Goal: Task Accomplishment & Management: Manage account settings

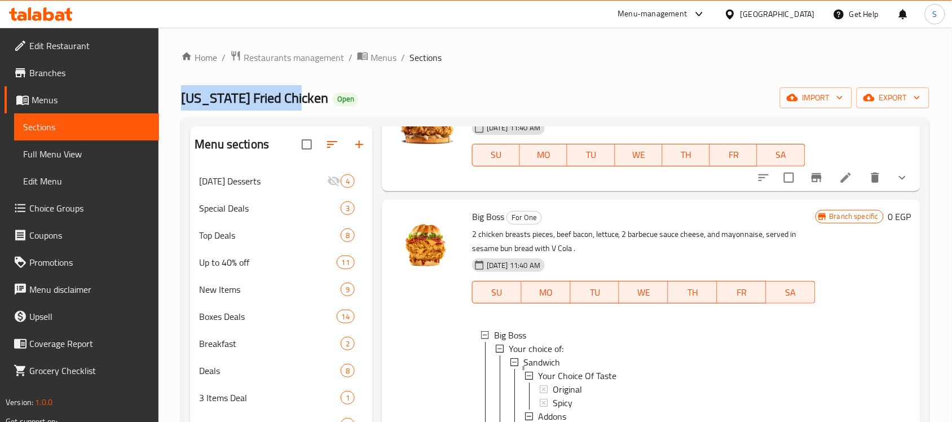
drag, startPoint x: 183, startPoint y: 96, endPoint x: 303, endPoint y: 104, distance: 119.8
click at [303, 104] on h2 "Kansas Fried Chicken Open" at bounding box center [270, 98] width 178 height 18
copy span "Kansas Fried Chicken"
click at [307, 54] on span "Restaurants management" at bounding box center [294, 58] width 100 height 14
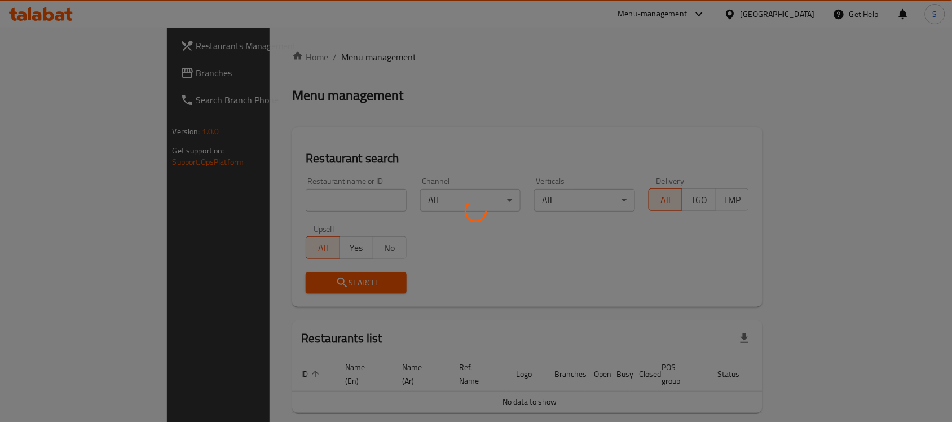
click at [251, 204] on div at bounding box center [476, 211] width 952 height 422
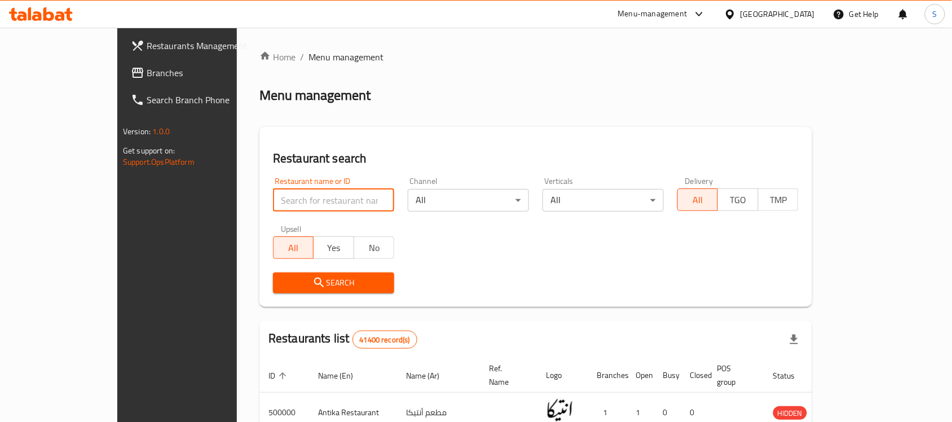
click at [273, 209] on input "search" at bounding box center [333, 200] width 121 height 23
paste input "660492"
type input "660492"
click button "Search" at bounding box center [333, 282] width 121 height 21
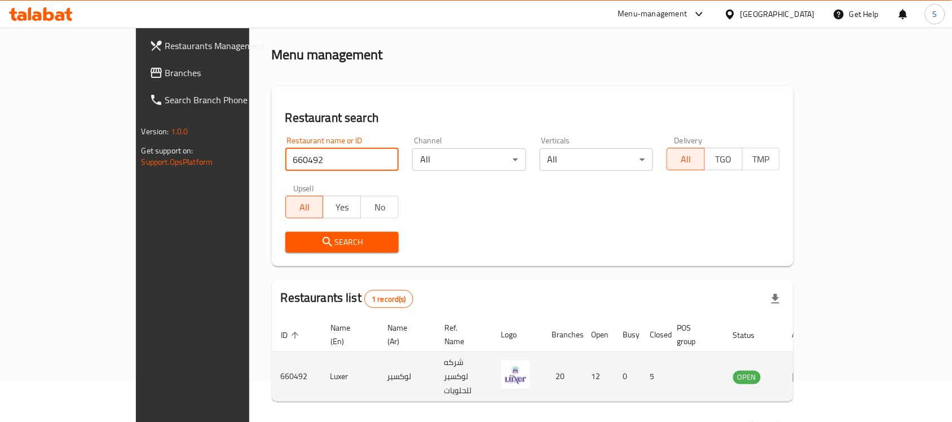
scroll to position [59, 0]
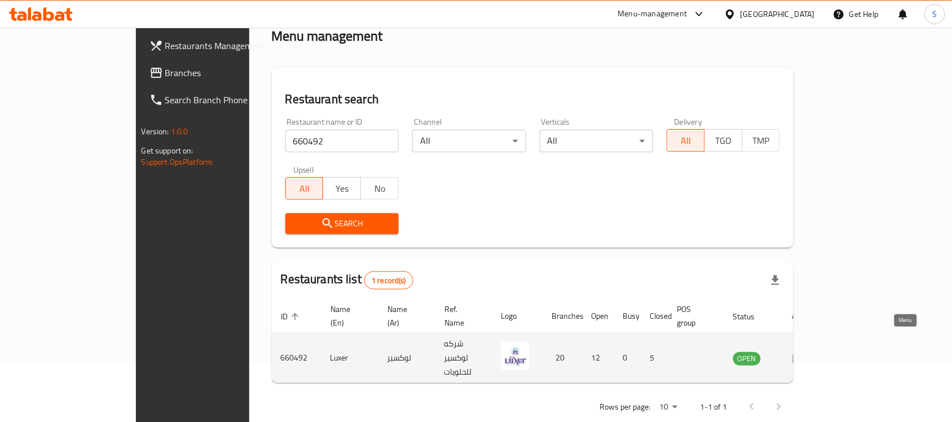
click at [805, 354] on icon "enhanced table" at bounding box center [799, 359] width 12 height 10
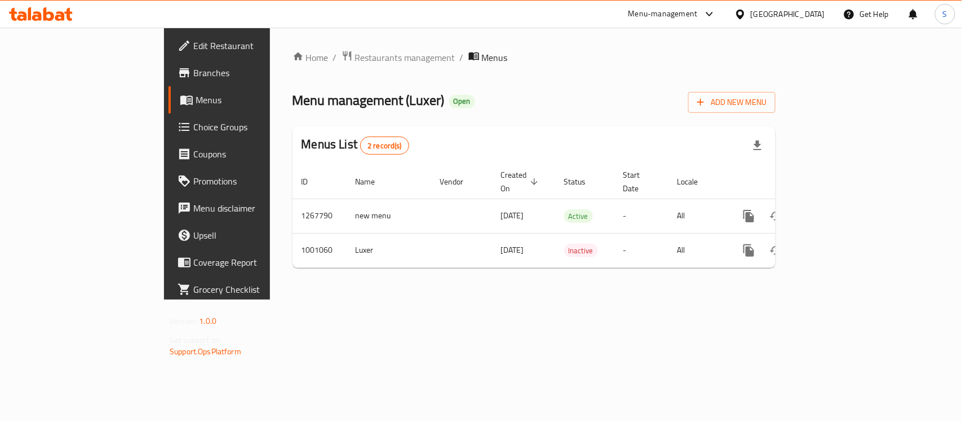
click at [193, 73] on span "Branches" at bounding box center [254, 73] width 122 height 14
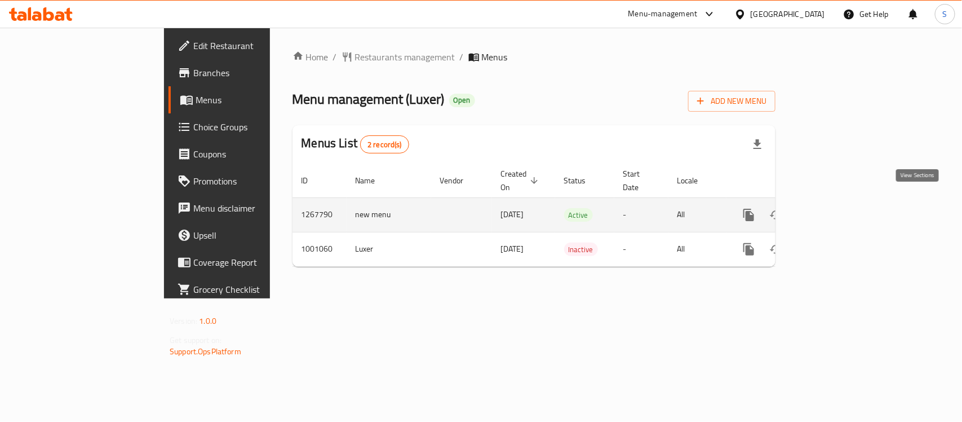
click at [837, 208] on icon "enhanced table" at bounding box center [831, 215] width 14 height 14
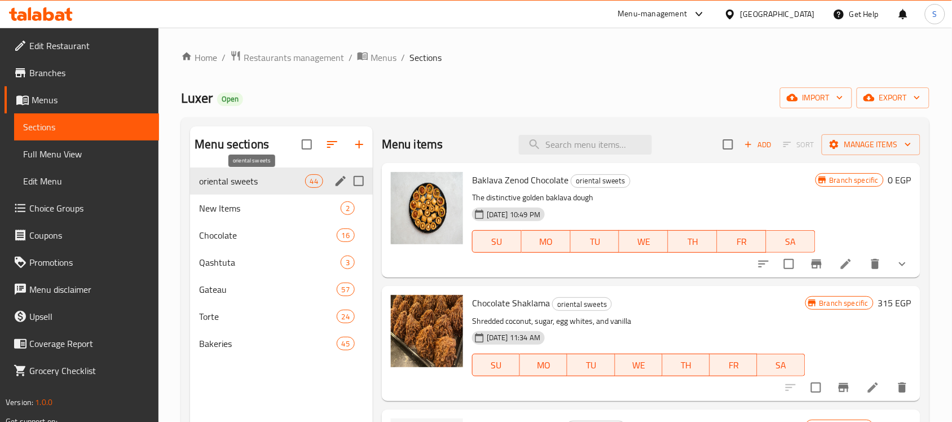
click at [283, 182] on span "oriental sweets" at bounding box center [251, 181] width 105 height 14
click at [241, 198] on div "New Items 2" at bounding box center [281, 208] width 183 height 27
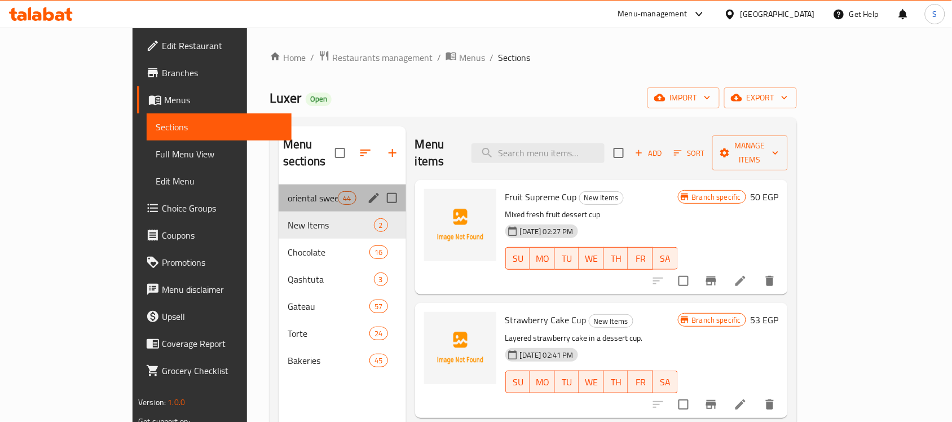
click at [279, 192] on div "oriental sweets 44" at bounding box center [342, 197] width 127 height 27
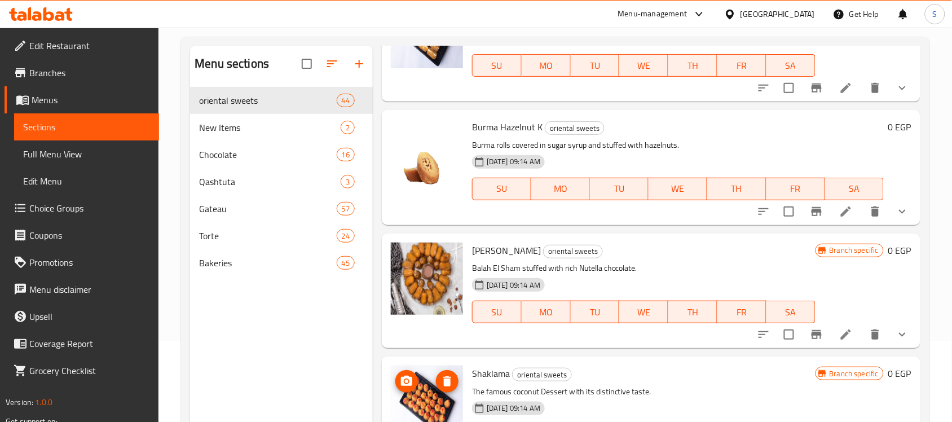
scroll to position [158, 0]
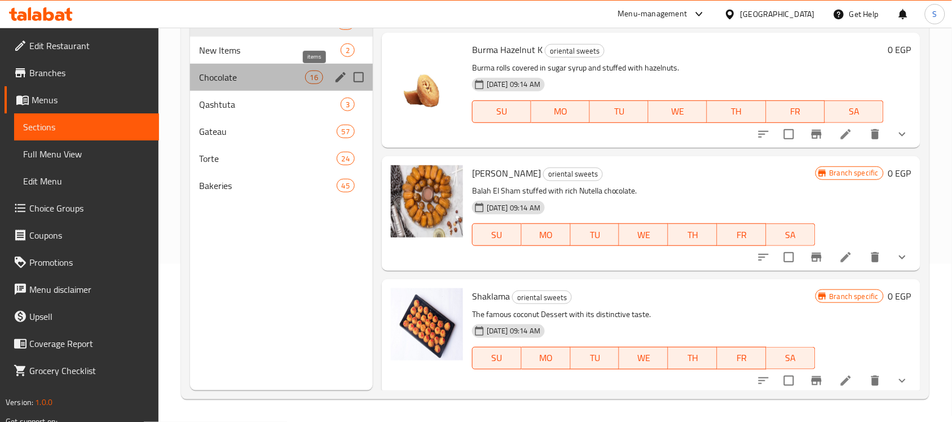
click at [308, 82] on div "16" at bounding box center [314, 77] width 18 height 14
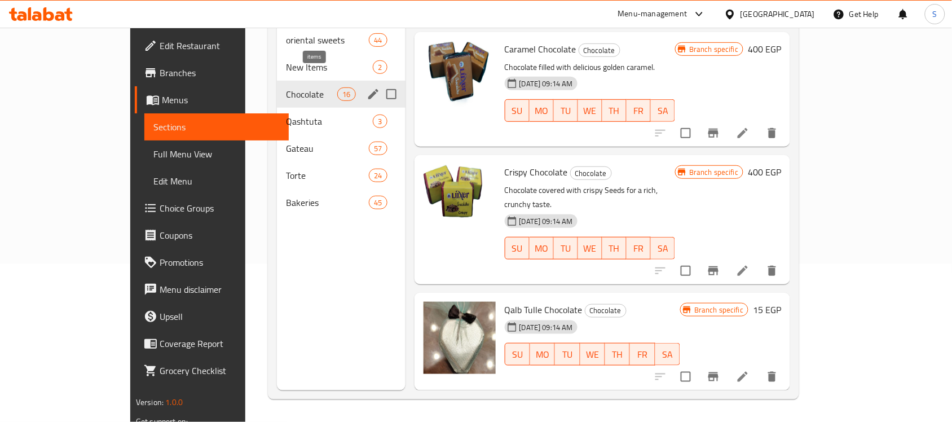
scroll to position [1559, 0]
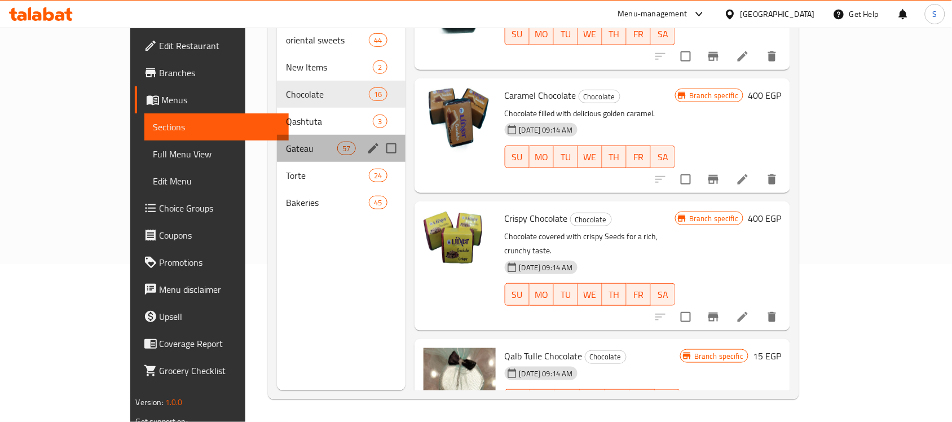
click at [277, 135] on div "Gateau 57" at bounding box center [341, 148] width 129 height 27
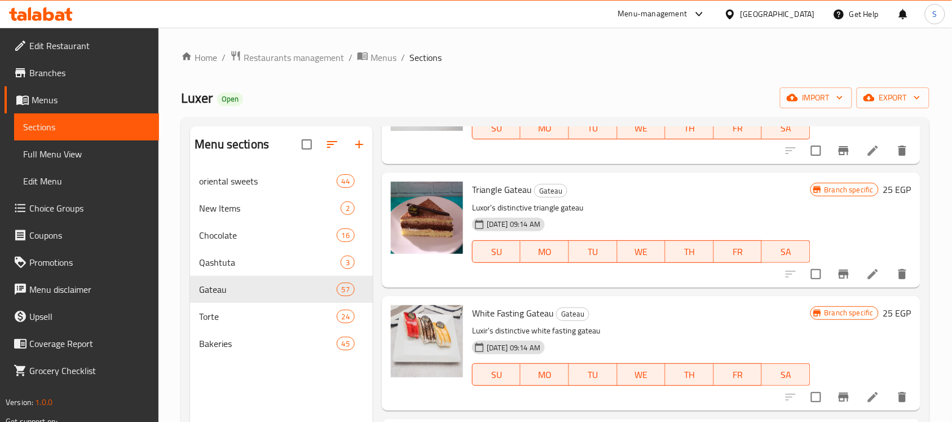
scroll to position [158, 0]
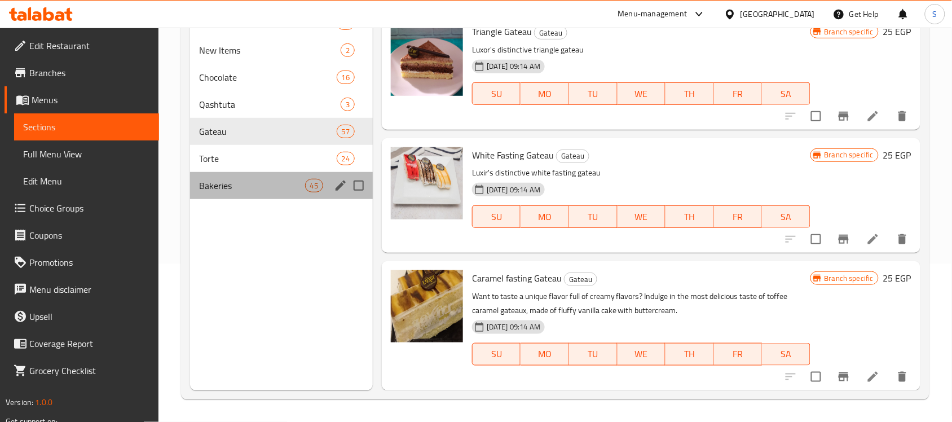
click at [283, 192] on div "Bakeries 45" at bounding box center [281, 185] width 183 height 27
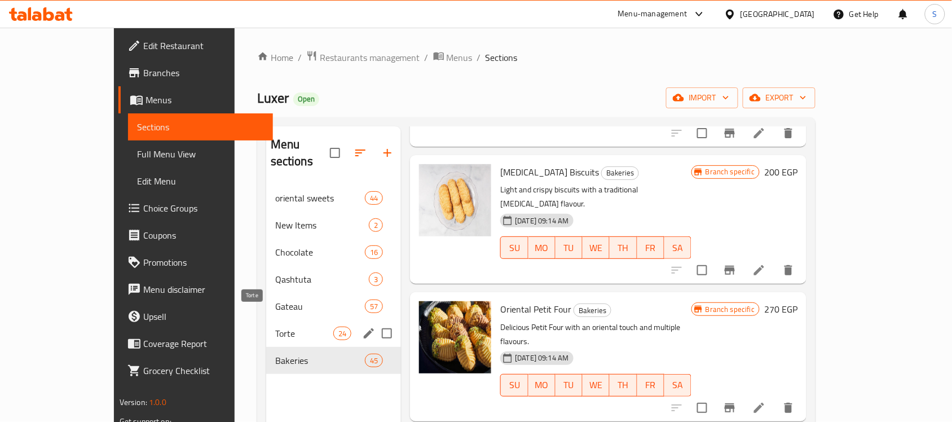
drag, startPoint x: 242, startPoint y: 313, endPoint x: 244, endPoint y: 319, distance: 6.3
click at [275, 326] on span "Torte" at bounding box center [304, 333] width 58 height 14
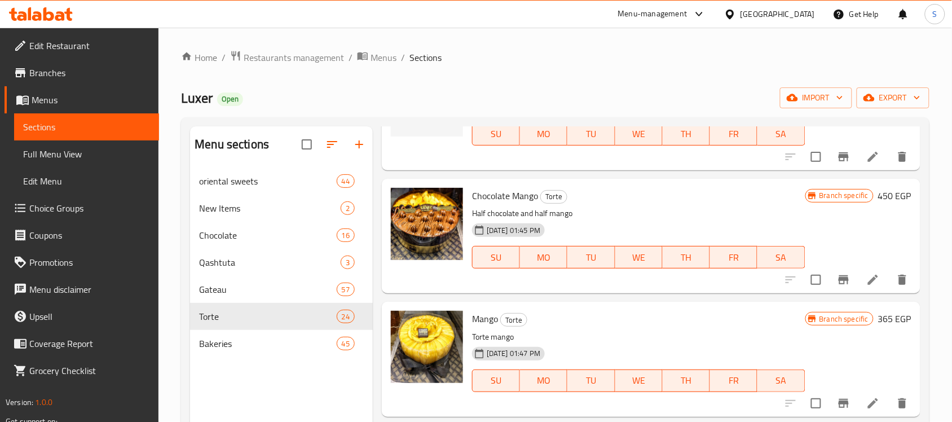
scroll to position [846, 0]
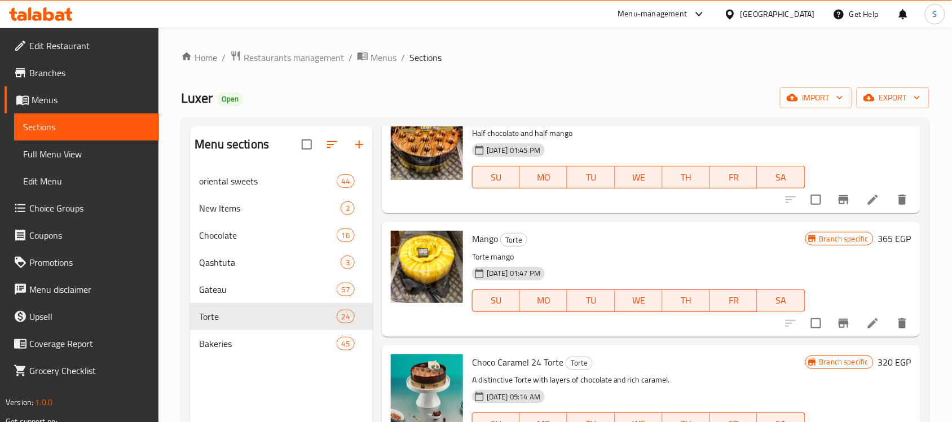
click at [258, 127] on div "Menu sections" at bounding box center [281, 144] width 183 height 37
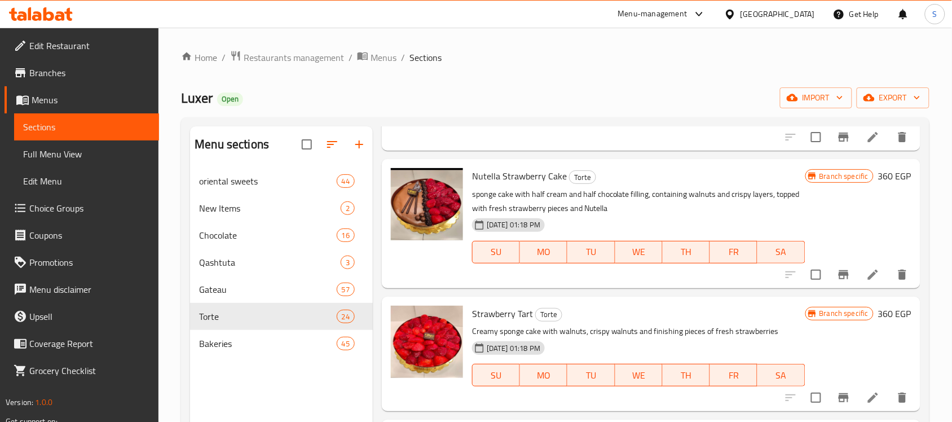
scroll to position [0, 0]
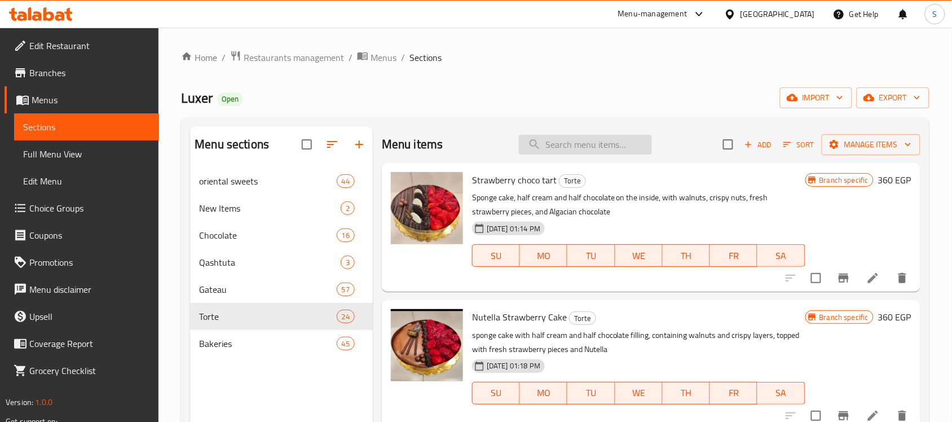
click at [573, 151] on input "search" at bounding box center [585, 145] width 133 height 20
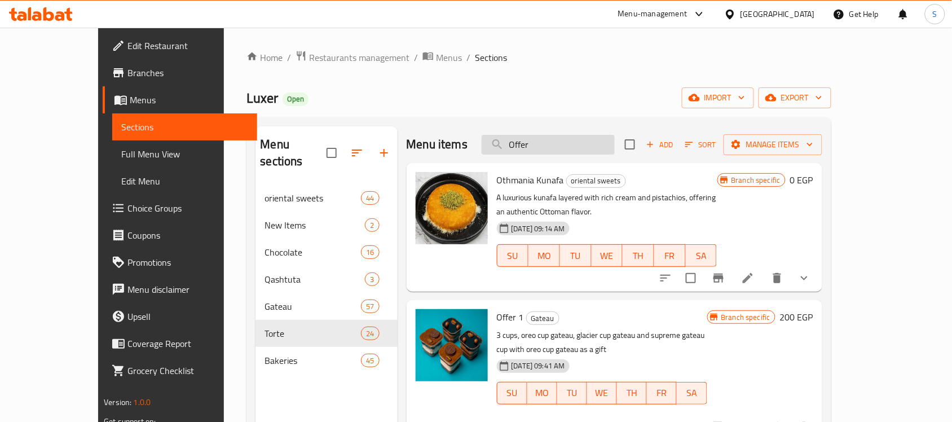
type input "Offer"
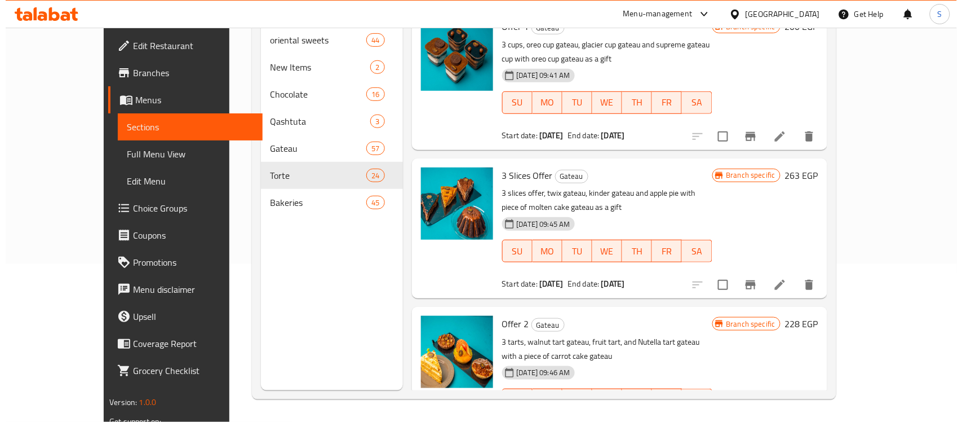
scroll to position [62, 0]
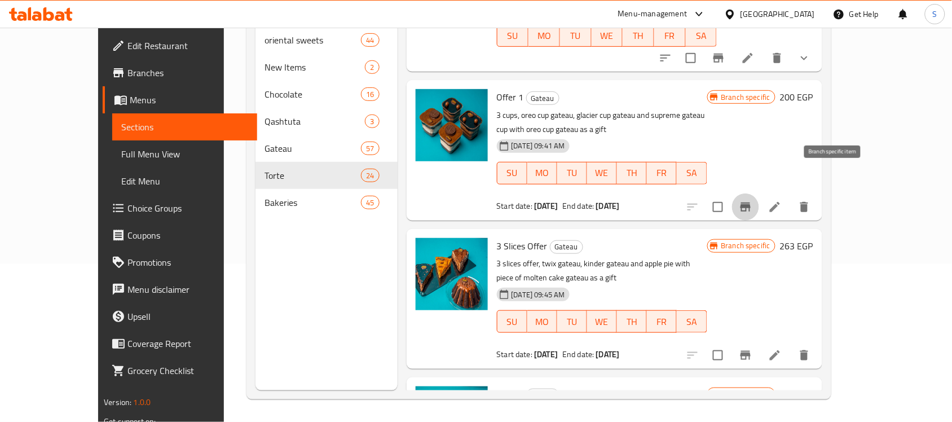
click at [750, 202] on icon "Branch-specific-item" at bounding box center [745, 206] width 10 height 9
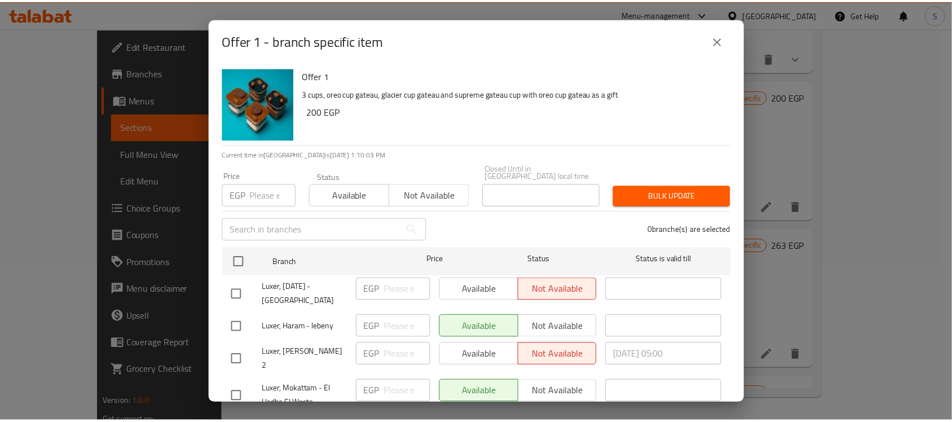
scroll to position [70, 0]
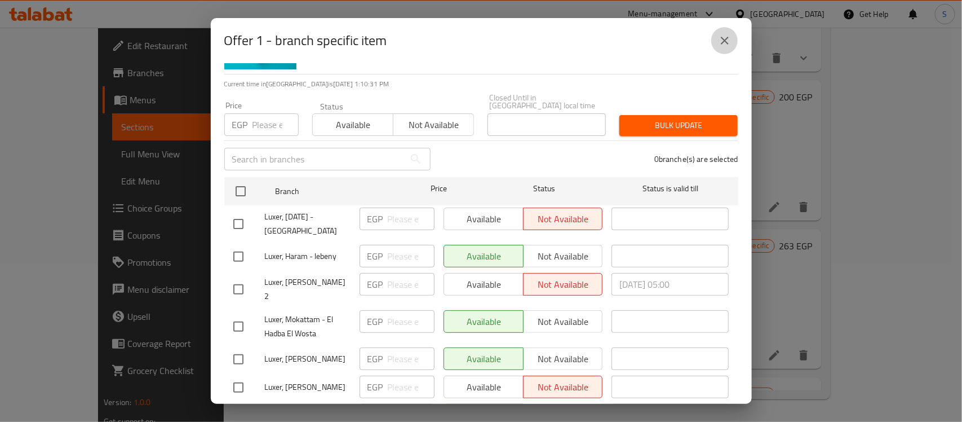
click at [725, 38] on icon "close" at bounding box center [725, 41] width 14 height 14
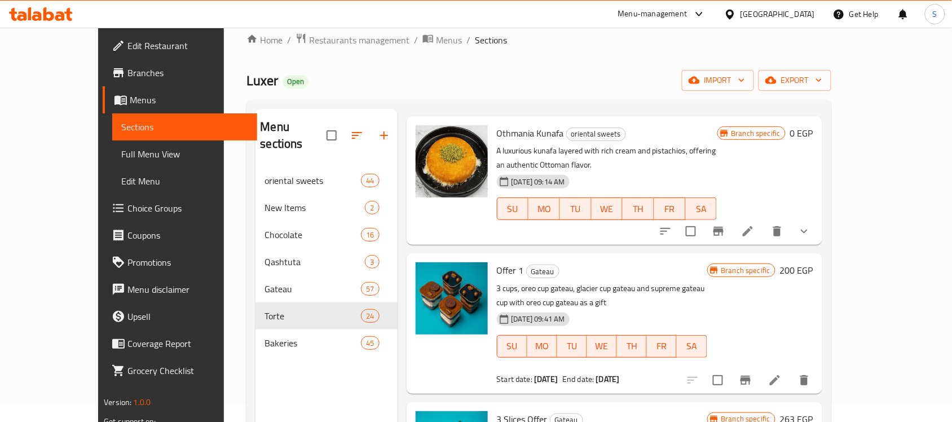
scroll to position [0, 0]
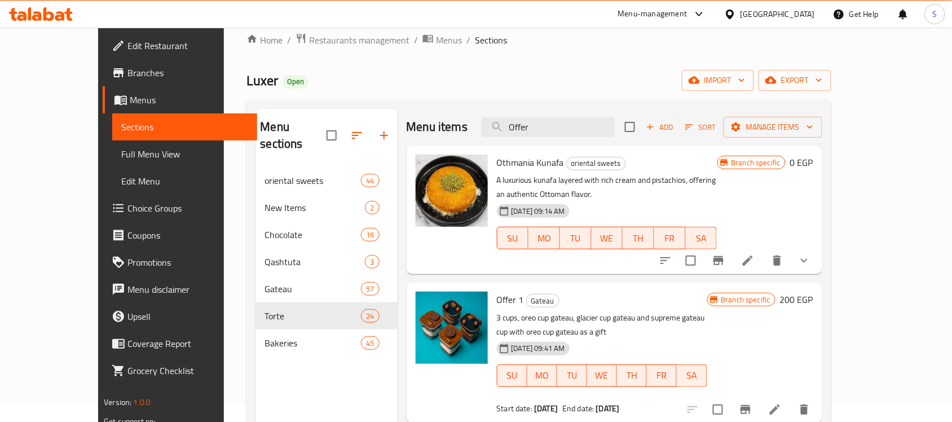
click at [63, 18] on icon at bounding box center [60, 16] width 10 height 10
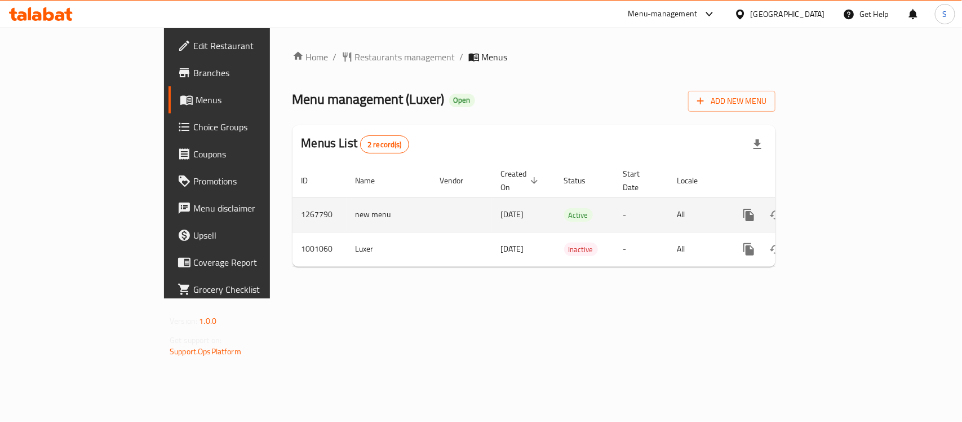
click at [844, 204] on link "enhanced table" at bounding box center [830, 214] width 27 height 27
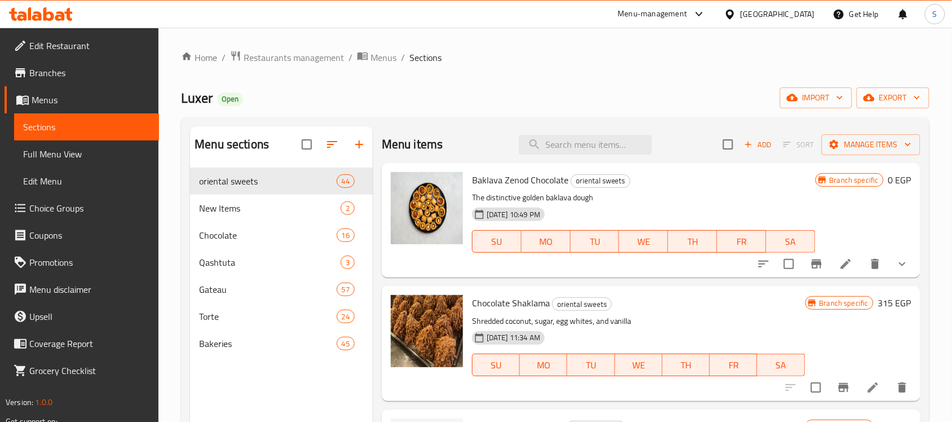
click at [596, 156] on div "Menu items Add Sort Manage items" at bounding box center [651, 144] width 538 height 37
click at [594, 151] on input "search" at bounding box center [585, 145] width 133 height 20
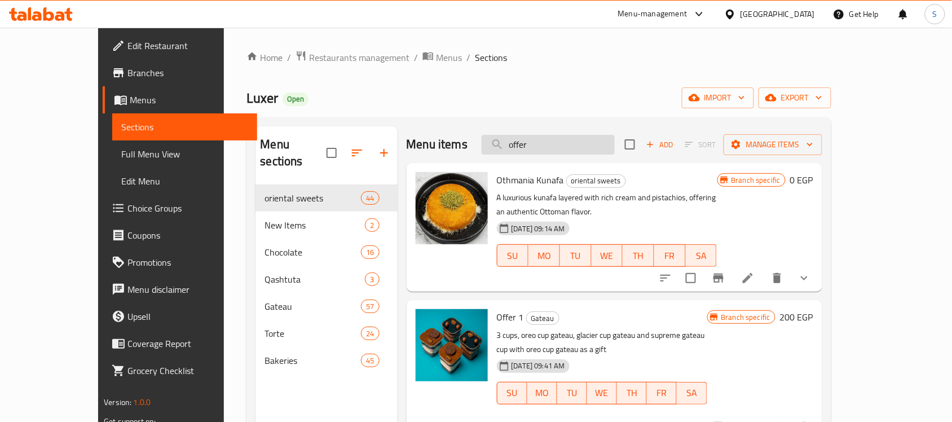
type input "offer"
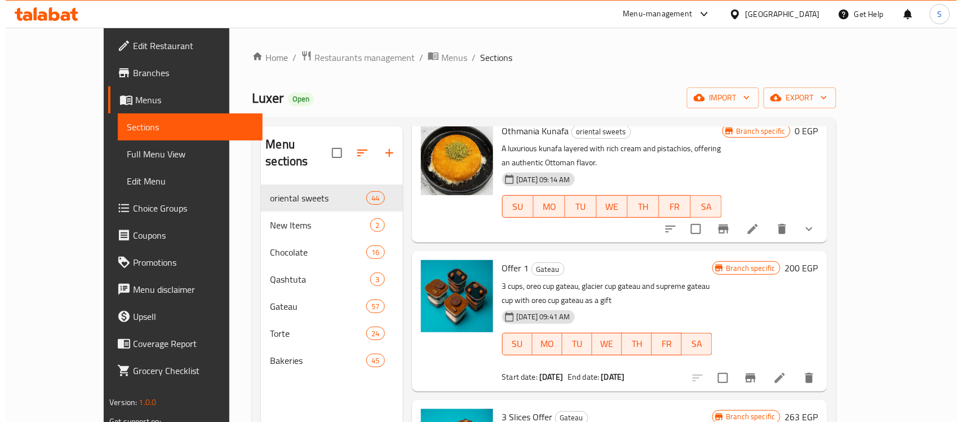
scroll to position [70, 0]
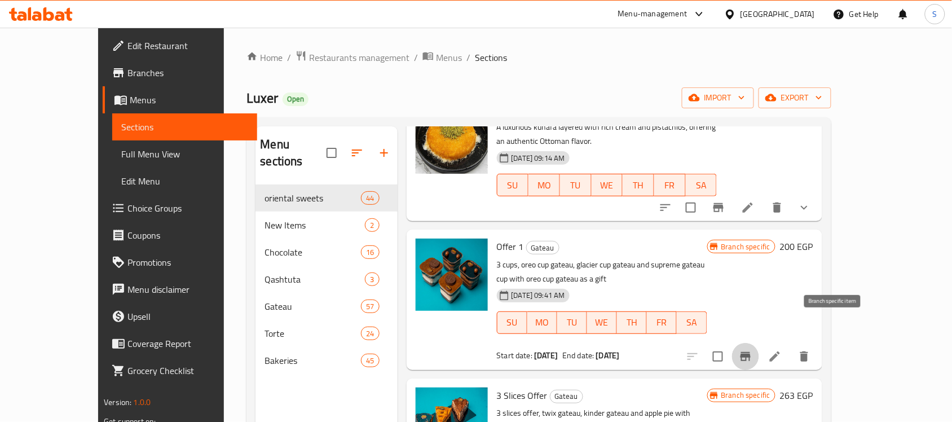
click at [752, 350] on icon "Branch-specific-item" at bounding box center [746, 357] width 14 height 14
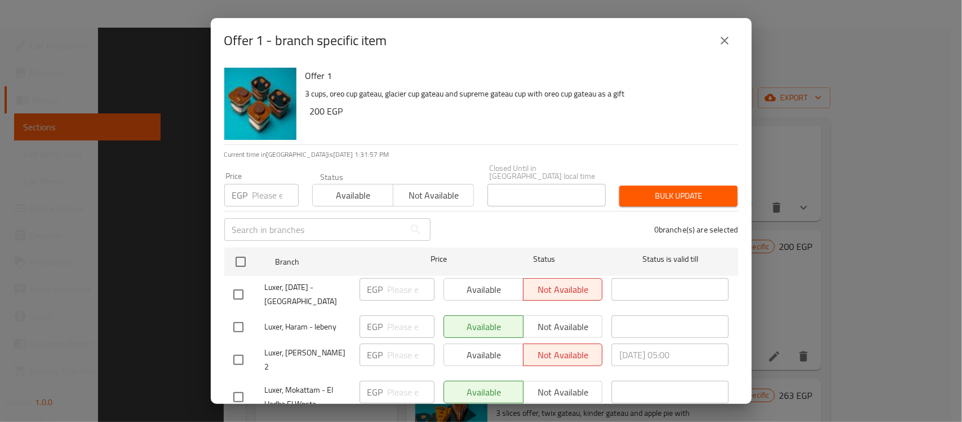
scroll to position [158, 0]
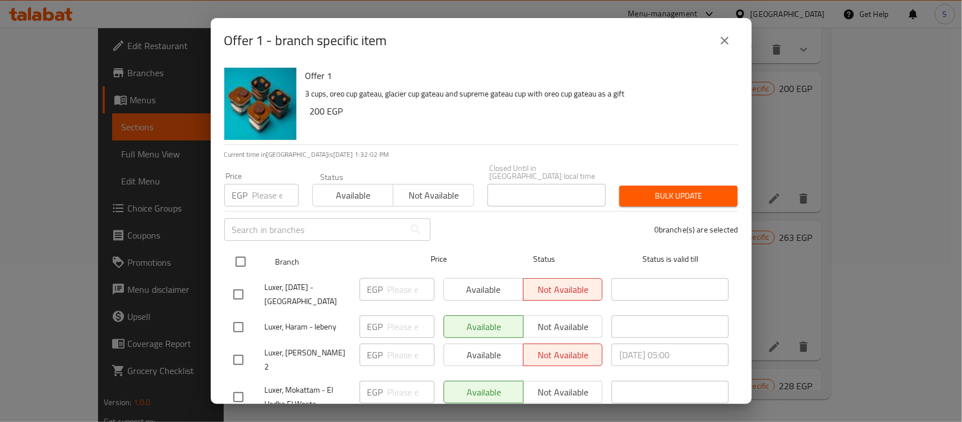
click at [242, 251] on input "checkbox" at bounding box center [241, 262] width 24 height 24
checkbox input "true"
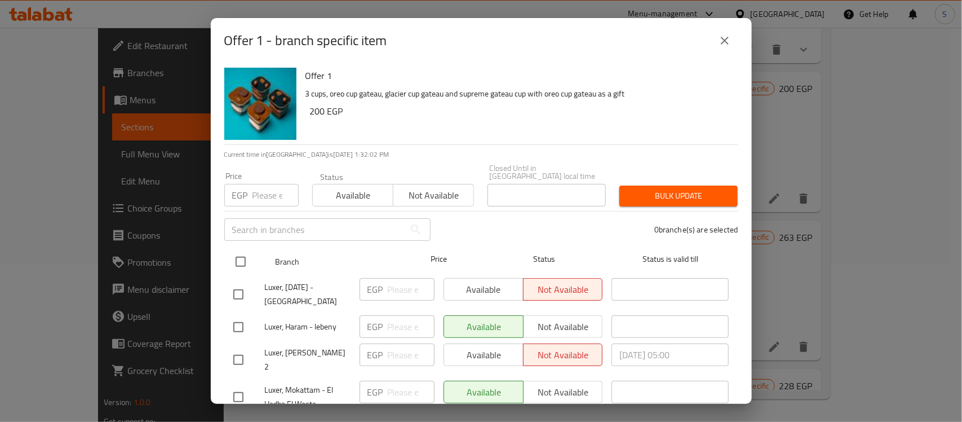
checkbox input "true"
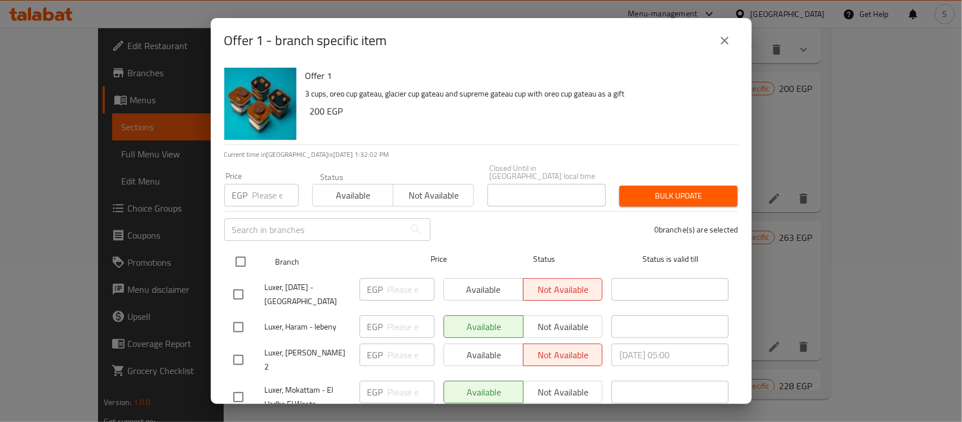
checkbox input "true"
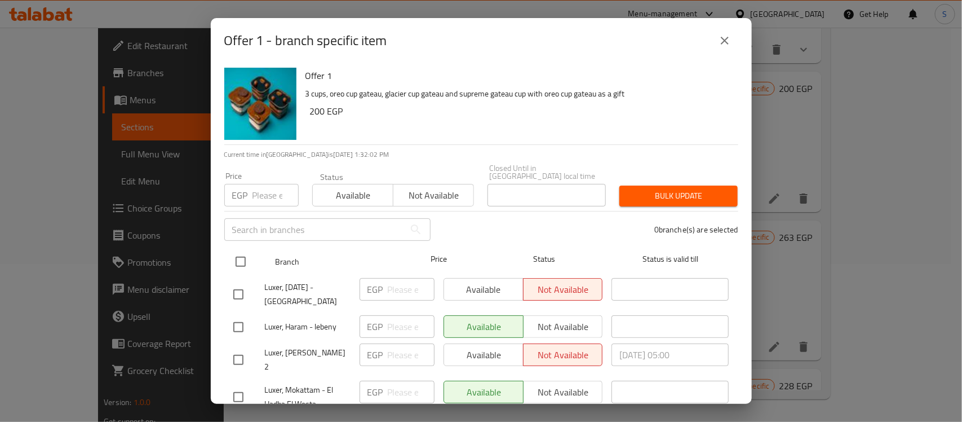
checkbox input "true"
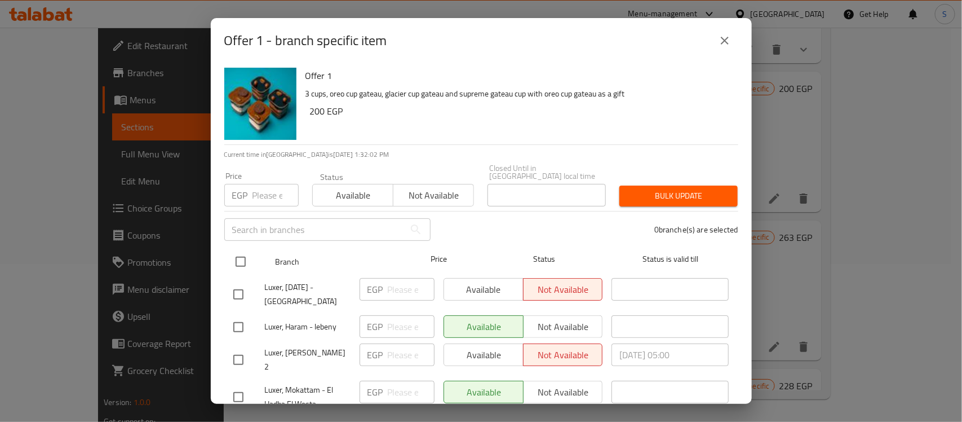
checkbox input "true"
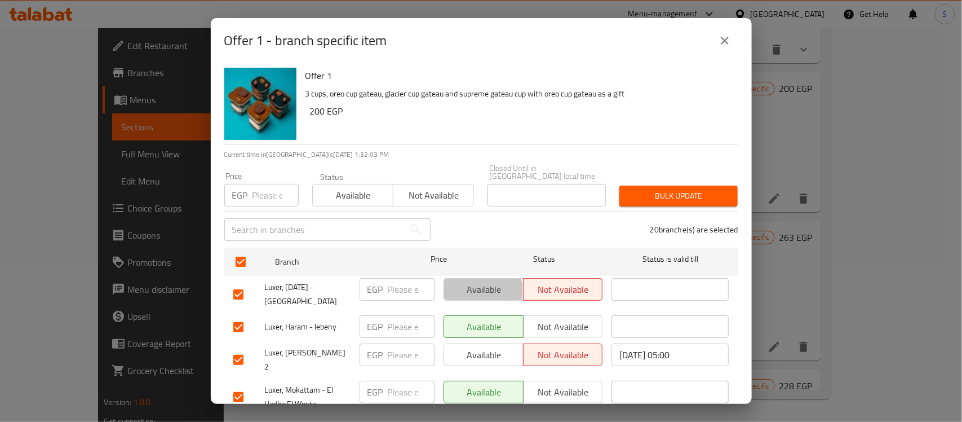
click at [466, 282] on span "Available" at bounding box center [484, 289] width 70 height 16
click at [465, 339] on div "Available Not available" at bounding box center [523, 360] width 169 height 42
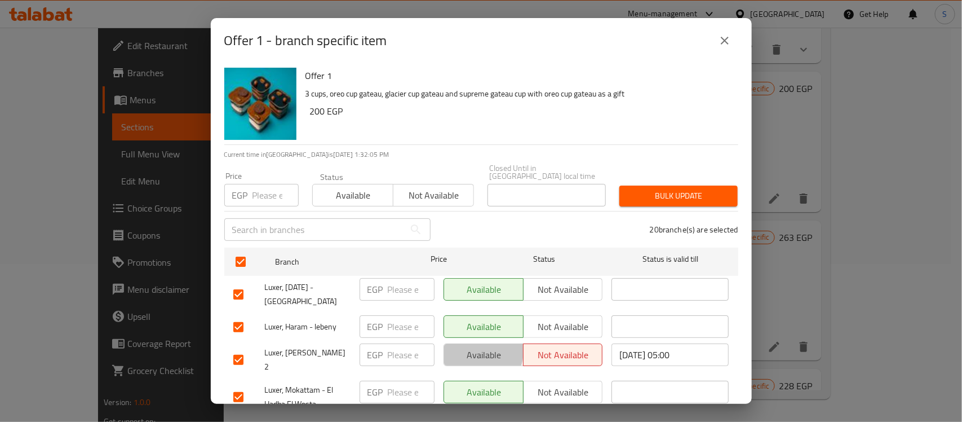
click at [469, 347] on span "Available" at bounding box center [484, 355] width 70 height 16
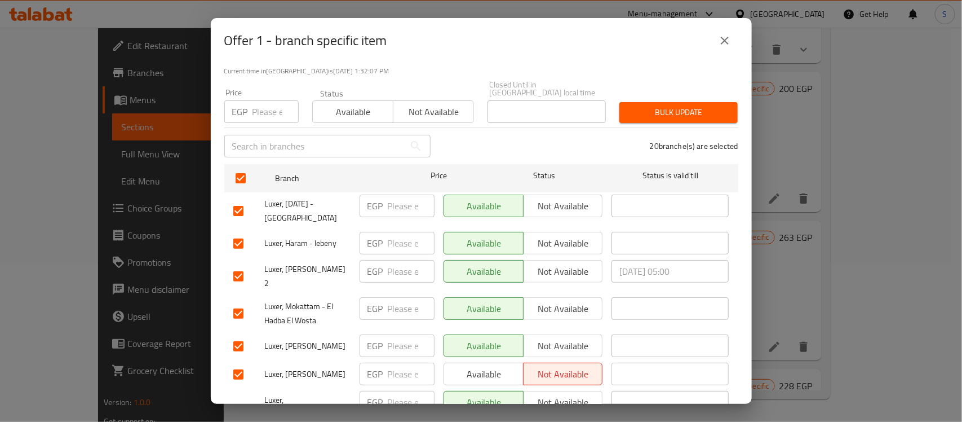
scroll to position [0, 0]
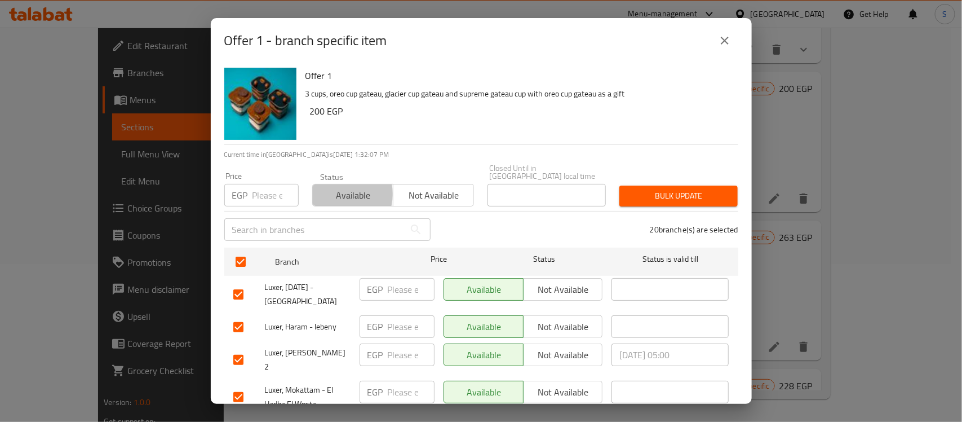
click at [337, 187] on span "Available" at bounding box center [353, 195] width 72 height 16
click at [697, 189] on span "Bulk update" at bounding box center [679, 196] width 100 height 14
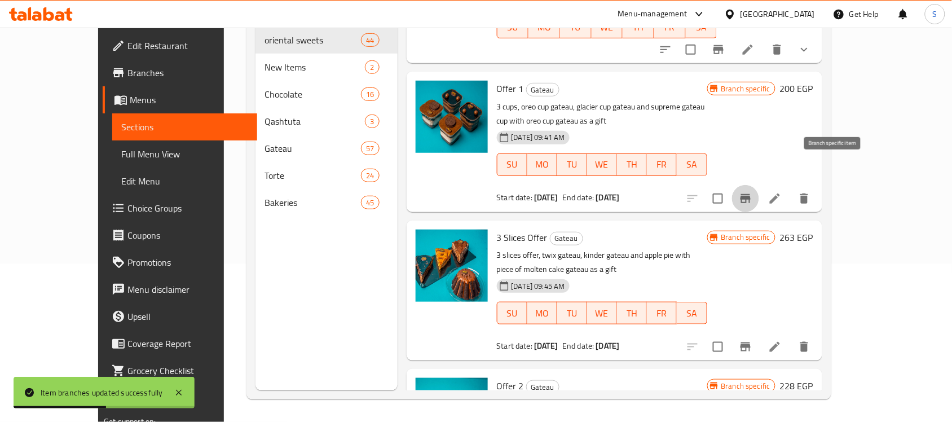
click at [752, 192] on icon "Branch-specific-item" at bounding box center [746, 199] width 14 height 14
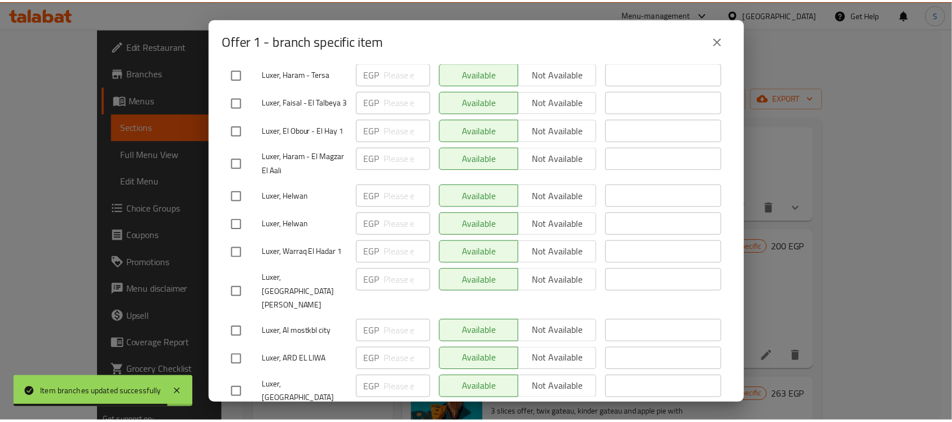
scroll to position [158, 0]
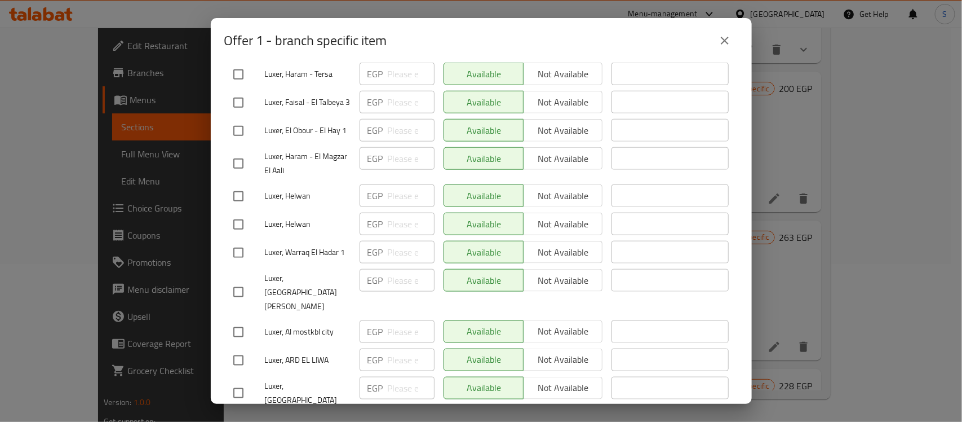
click at [934, 294] on div "Offer 1 - branch specific item Offer 1 3 cups, oreo cup gateau, glacier cup gat…" at bounding box center [481, 211] width 962 height 422
drag, startPoint x: 733, startPoint y: 46, endPoint x: 745, endPoint y: 100, distance: 55.5
click at [731, 47] on button "close" at bounding box center [725, 40] width 27 height 27
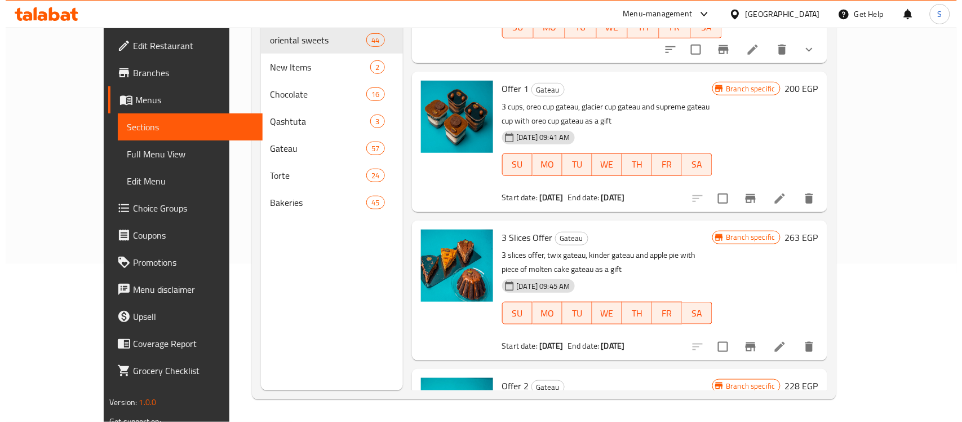
scroll to position [132, 0]
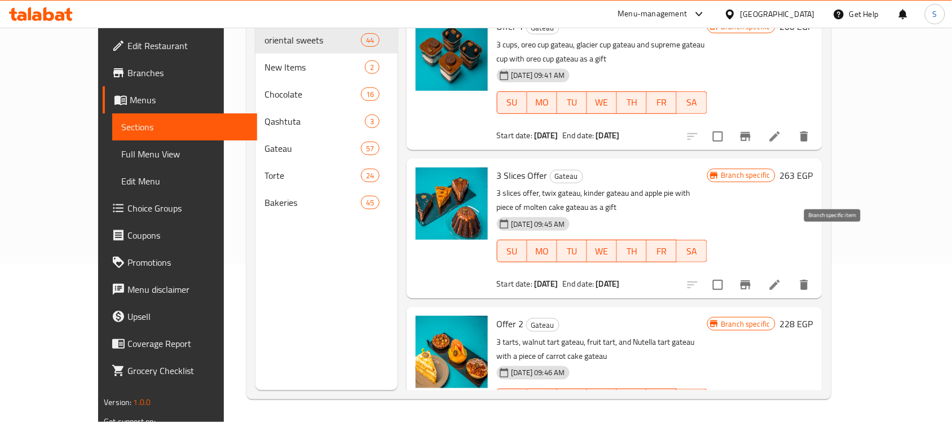
click at [752, 278] on icon "Branch-specific-item" at bounding box center [746, 285] width 14 height 14
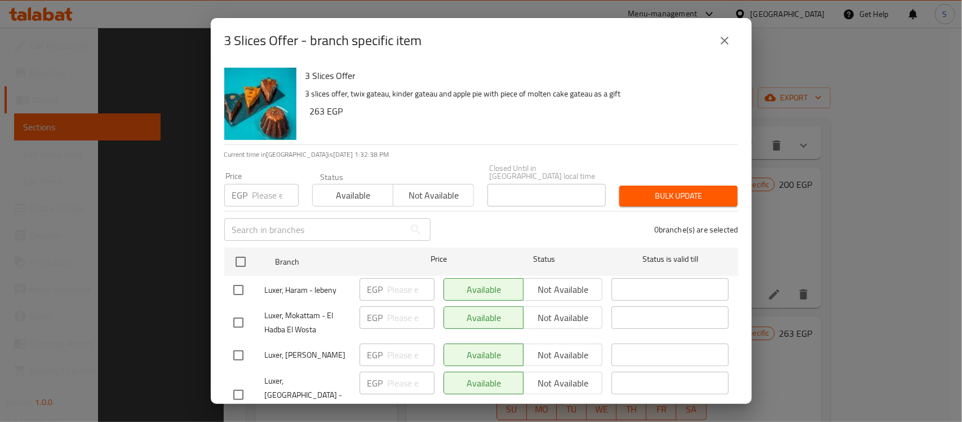
scroll to position [158, 0]
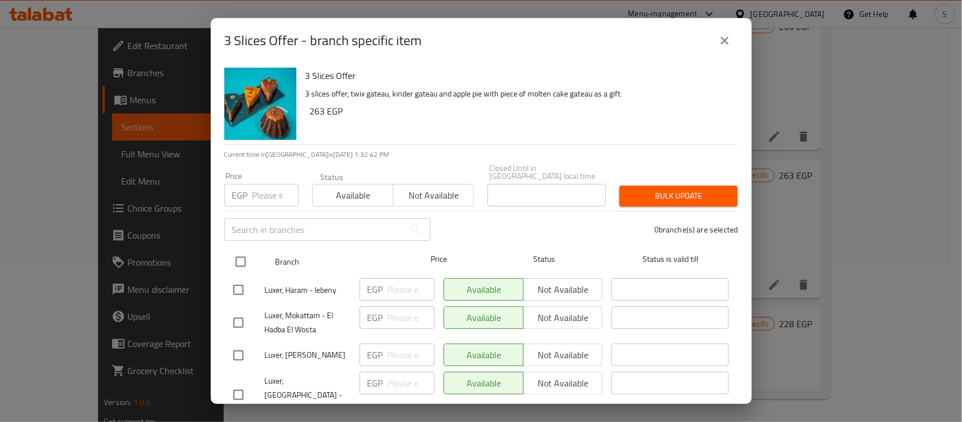
click at [240, 250] on input "checkbox" at bounding box center [241, 262] width 24 height 24
checkbox input "true"
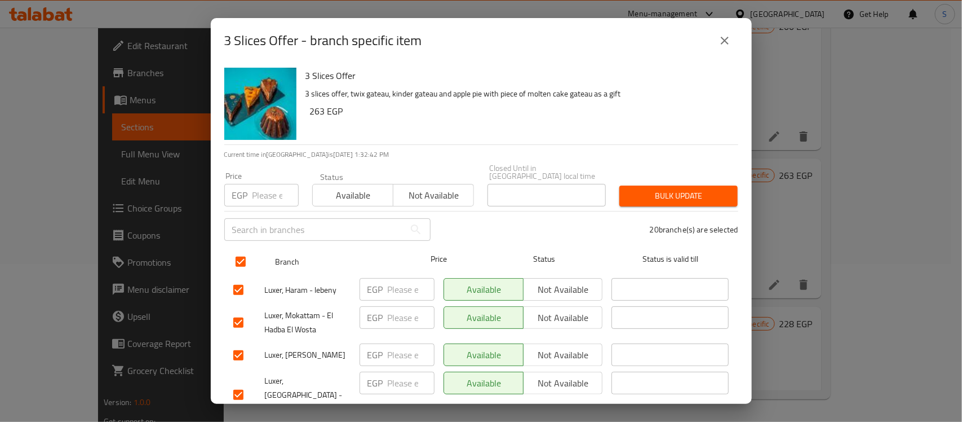
checkbox input "true"
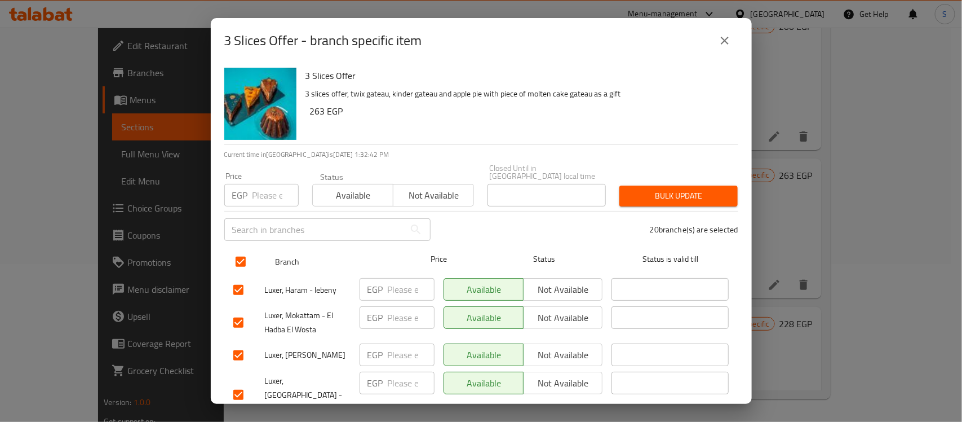
checkbox input "true"
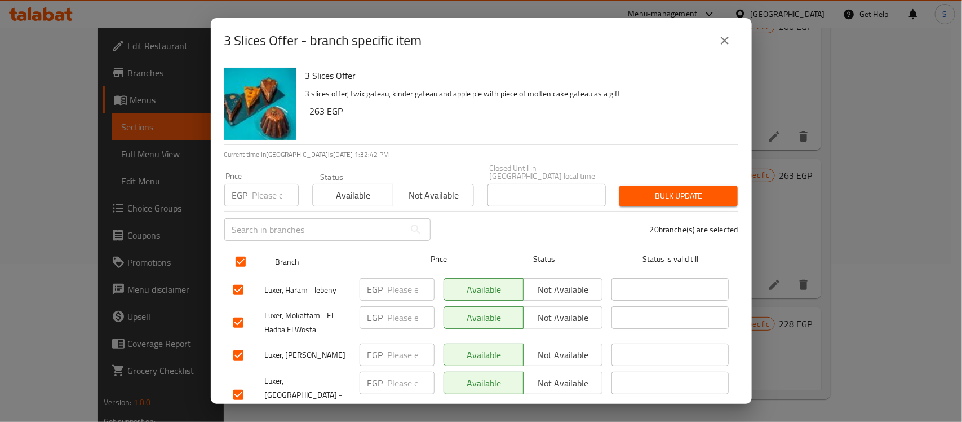
checkbox input "true"
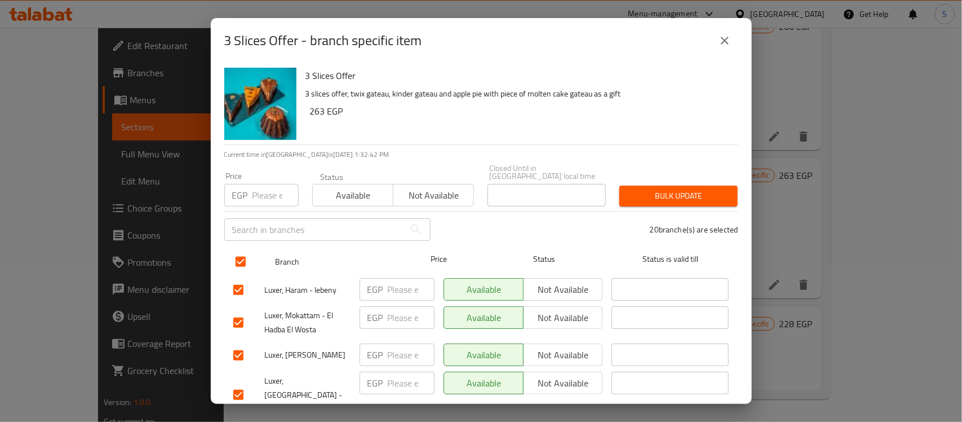
checkbox input "true"
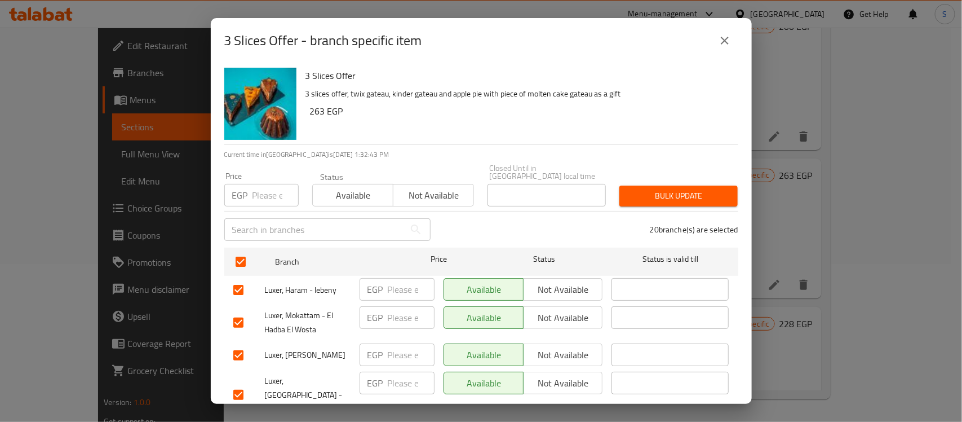
click at [347, 187] on span "Available" at bounding box center [353, 195] width 72 height 16
click at [651, 192] on span "Bulk update" at bounding box center [679, 196] width 100 height 14
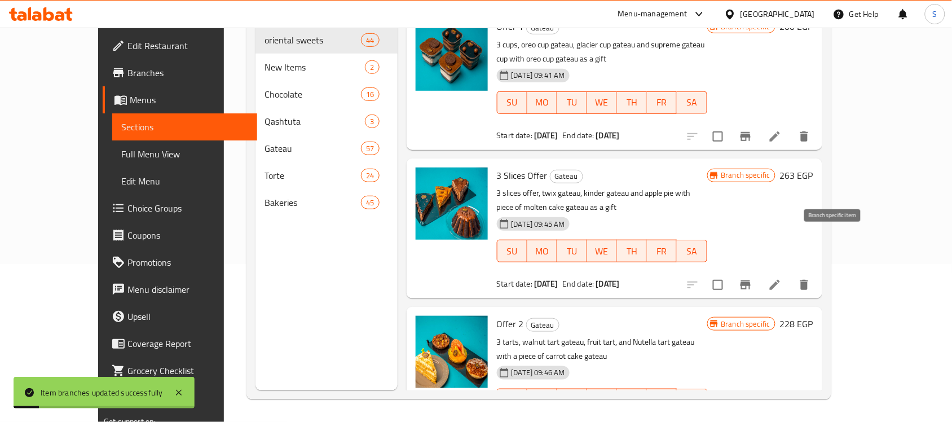
click at [759, 271] on button "Branch-specific-item" at bounding box center [745, 284] width 27 height 27
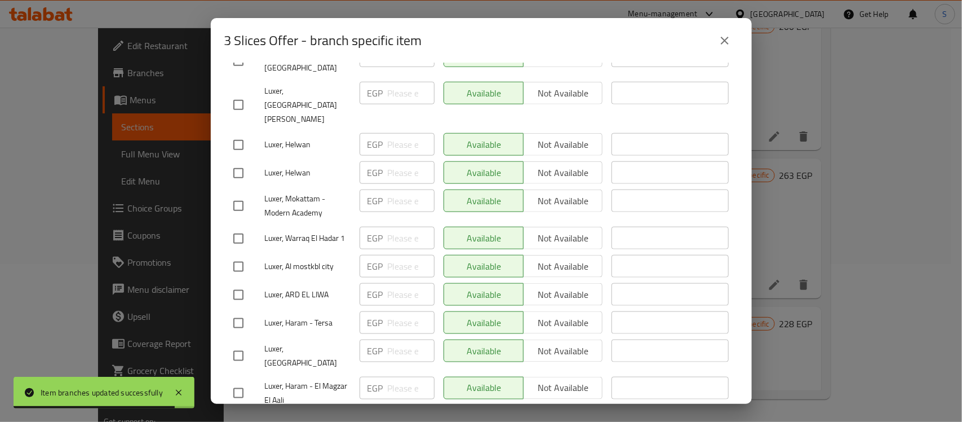
click at [816, 358] on div "3 Slices Offer - branch specific item 3 Slices Offer 3 slices offer, twix gatea…" at bounding box center [481, 211] width 962 height 422
click at [721, 54] on button "close" at bounding box center [725, 40] width 27 height 27
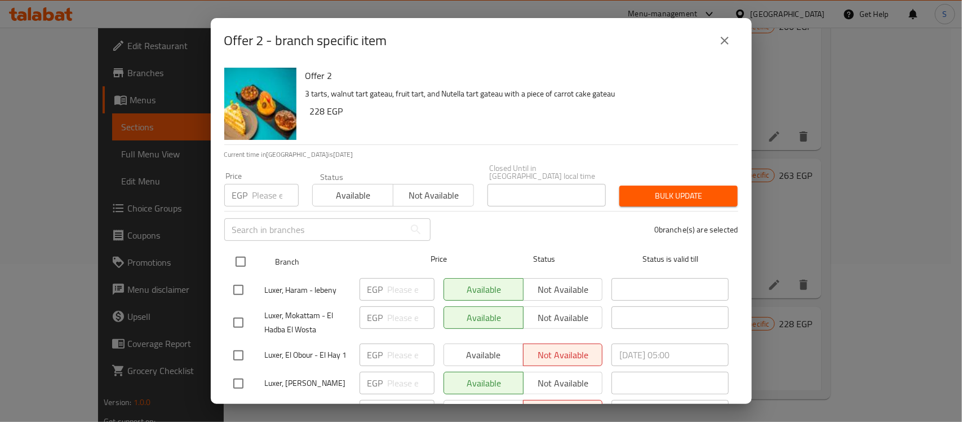
click at [241, 250] on input "checkbox" at bounding box center [241, 262] width 24 height 24
checkbox input "true"
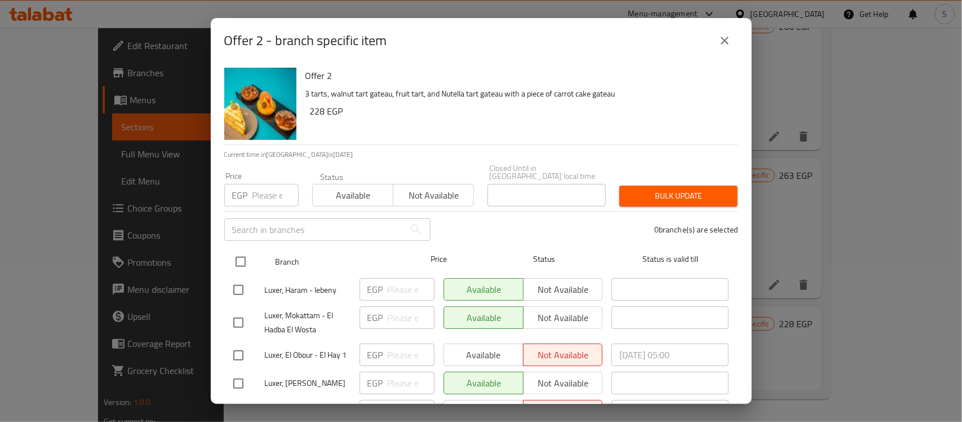
checkbox input "true"
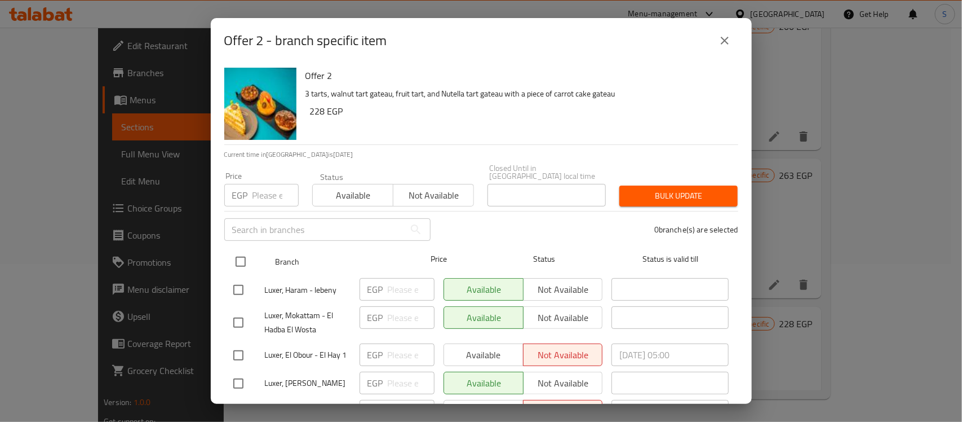
checkbox input "true"
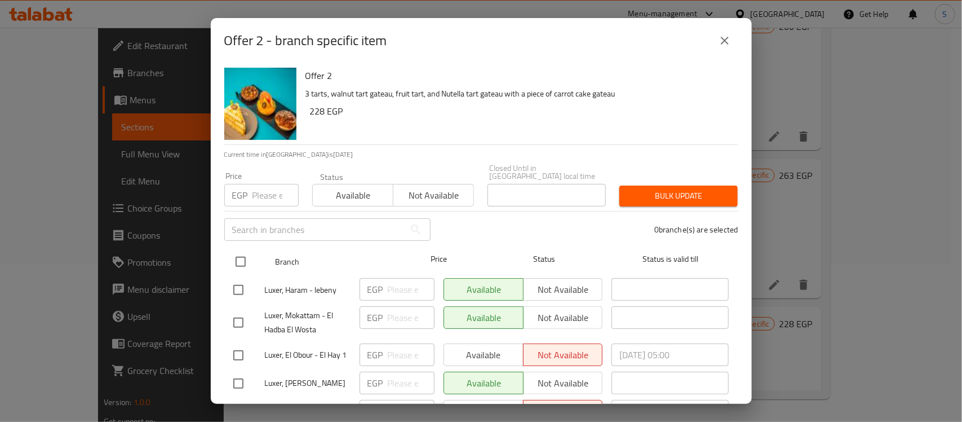
checkbox input "true"
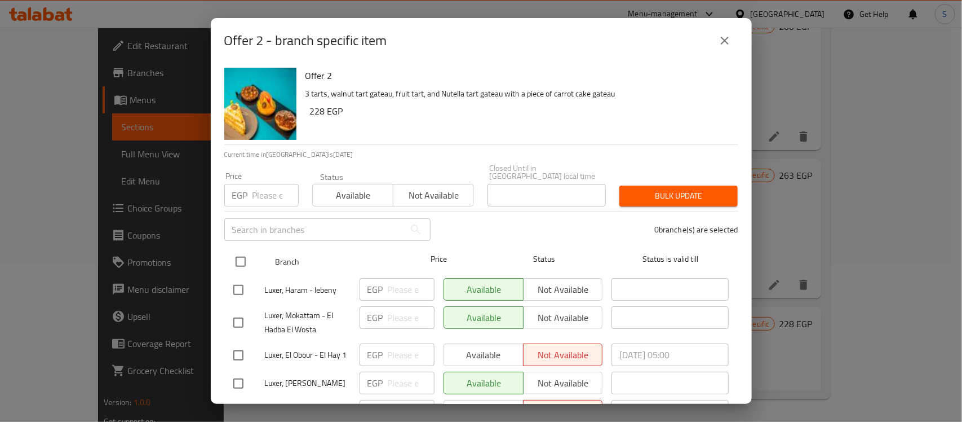
checkbox input "true"
click at [237, 250] on input "checkbox" at bounding box center [241, 262] width 24 height 24
checkbox input "false"
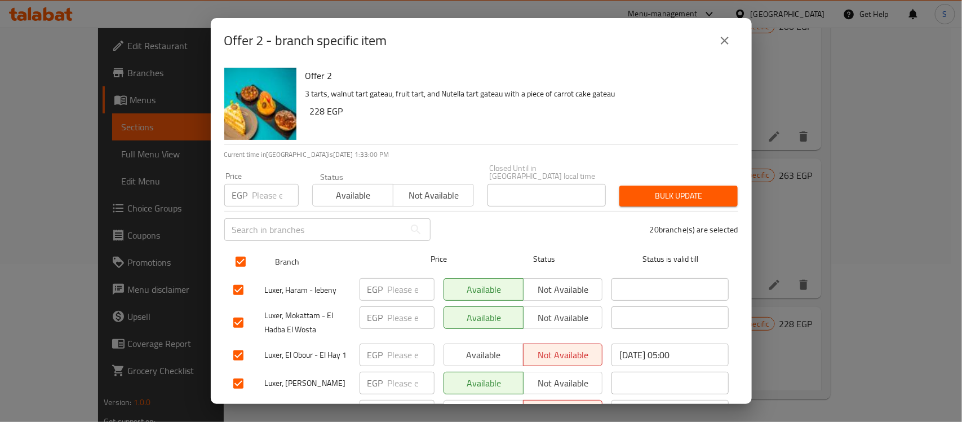
checkbox input "false"
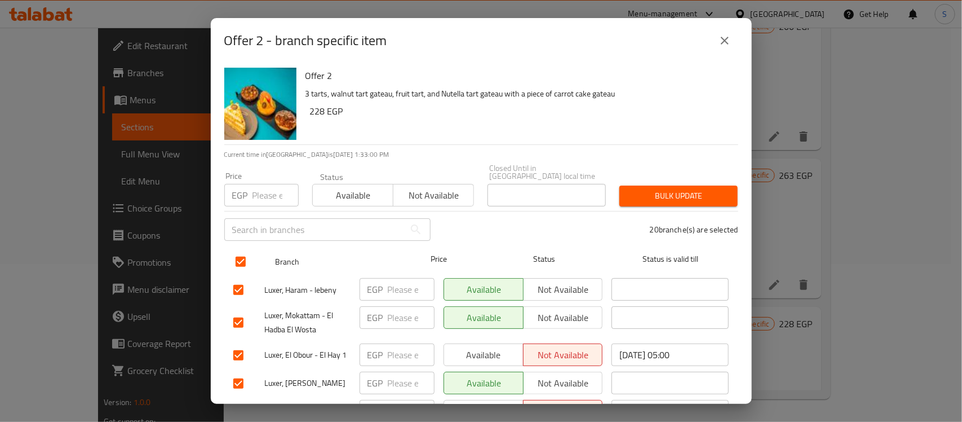
checkbox input "false"
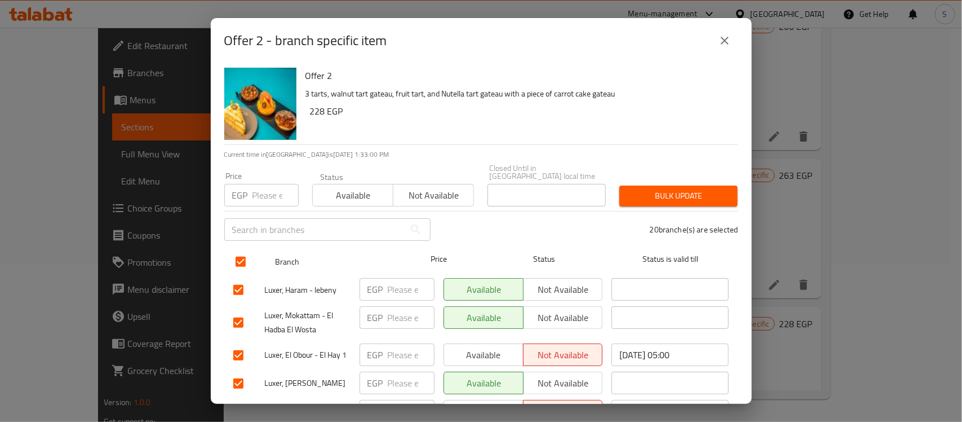
checkbox input "false"
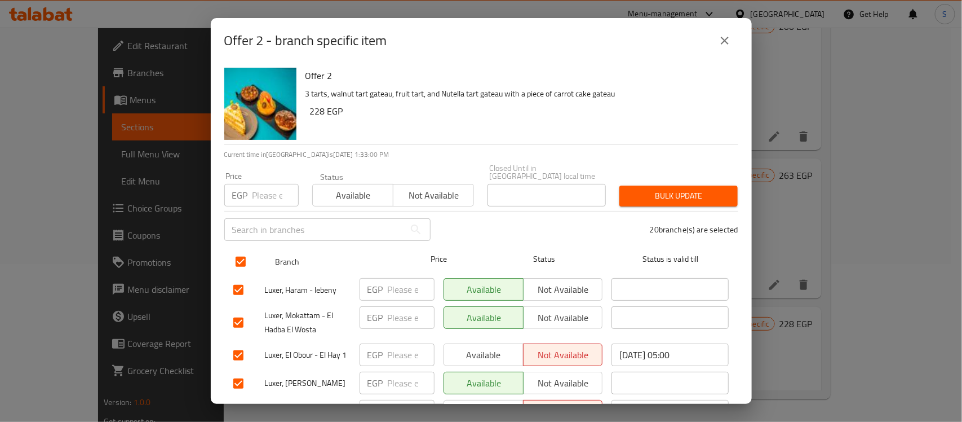
checkbox input "false"
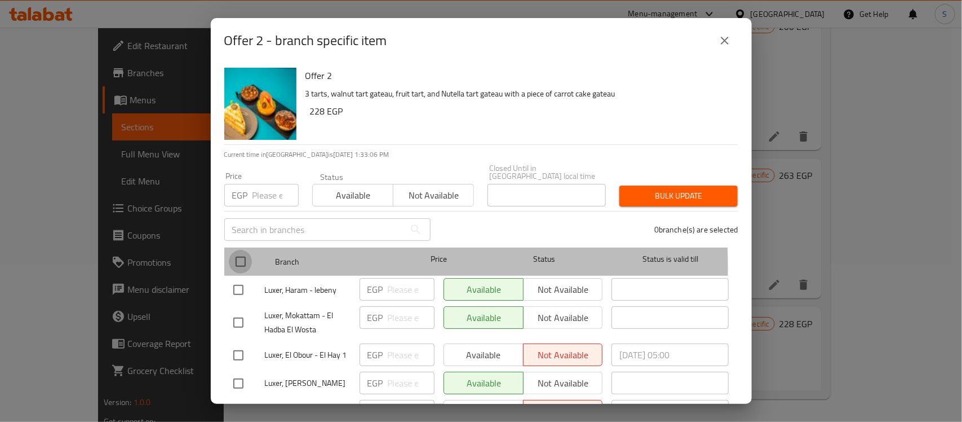
click at [241, 259] on input "checkbox" at bounding box center [241, 262] width 24 height 24
checkbox input "true"
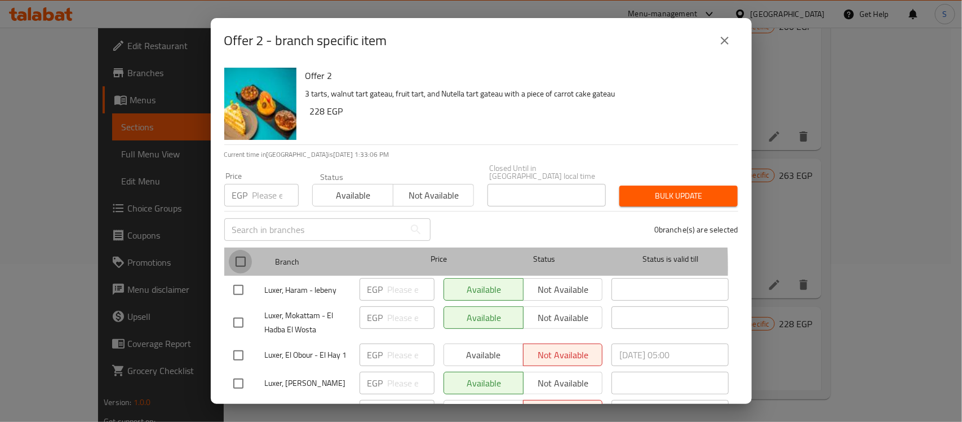
checkbox input "true"
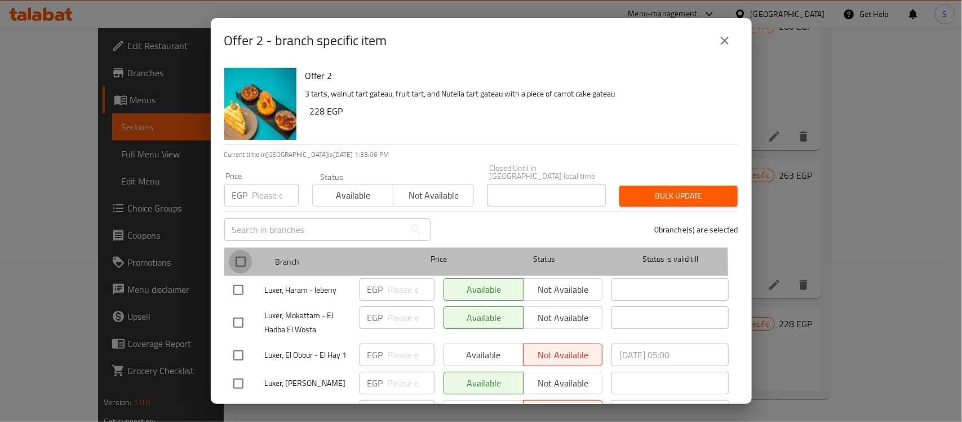
checkbox input "true"
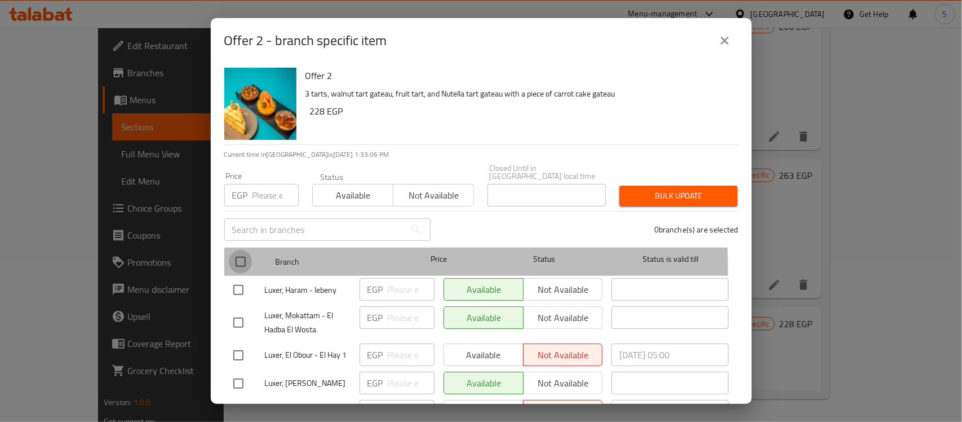
checkbox input "true"
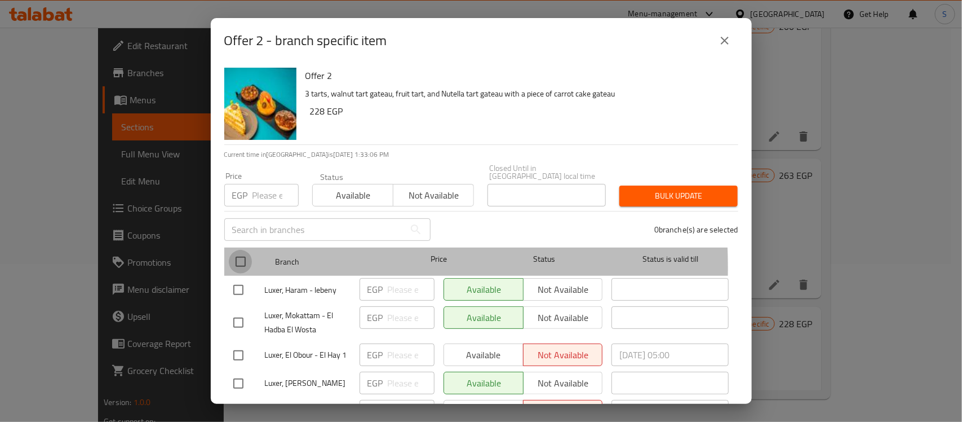
checkbox input "true"
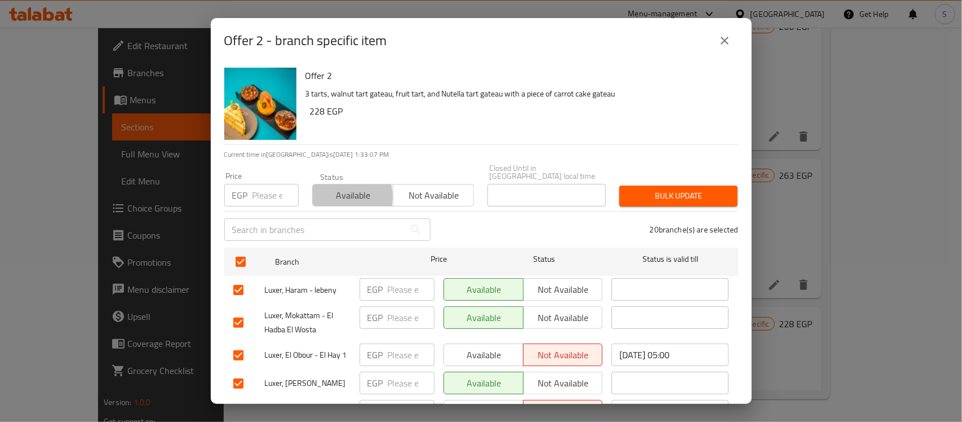
click at [341, 189] on span "Available" at bounding box center [353, 195] width 72 height 16
click at [666, 192] on span "Bulk update" at bounding box center [679, 196] width 100 height 14
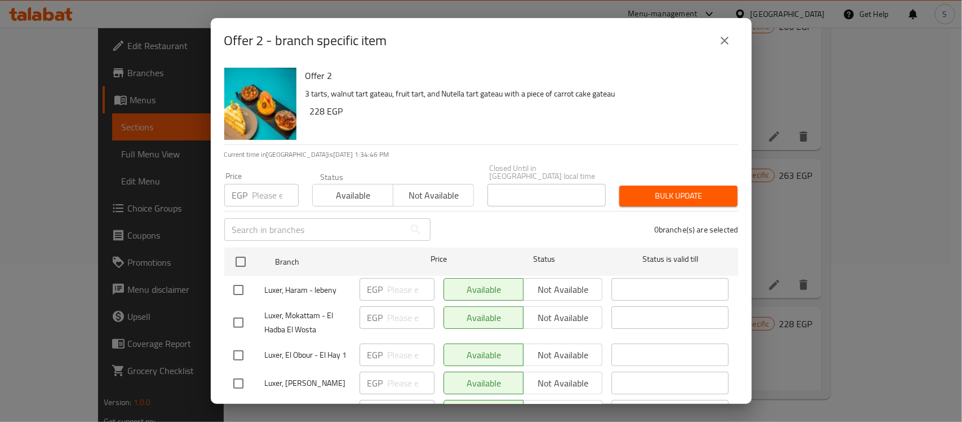
click at [178, 210] on div "Offer 2 - branch specific item Offer 2 3 tarts, walnut tart gateau, fruit tart,…" at bounding box center [481, 211] width 962 height 422
click at [731, 36] on icon "close" at bounding box center [725, 41] width 14 height 14
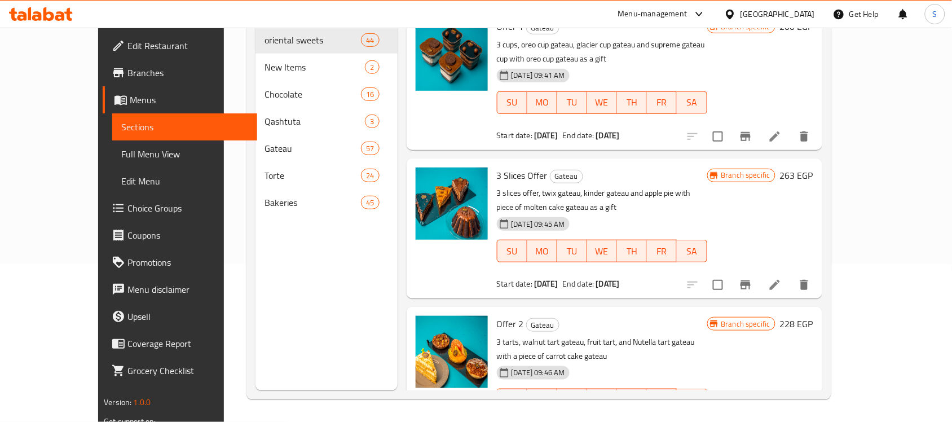
drag, startPoint x: 793, startPoint y: 4, endPoint x: 793, endPoint y: 12, distance: 8.5
click at [793, 4] on div "[GEOGRAPHIC_DATA]" at bounding box center [769, 14] width 109 height 27
click at [810, 20] on div "[GEOGRAPHIC_DATA]" at bounding box center [769, 14] width 109 height 27
click at [808, 12] on div "[GEOGRAPHIC_DATA]" at bounding box center [777, 14] width 74 height 12
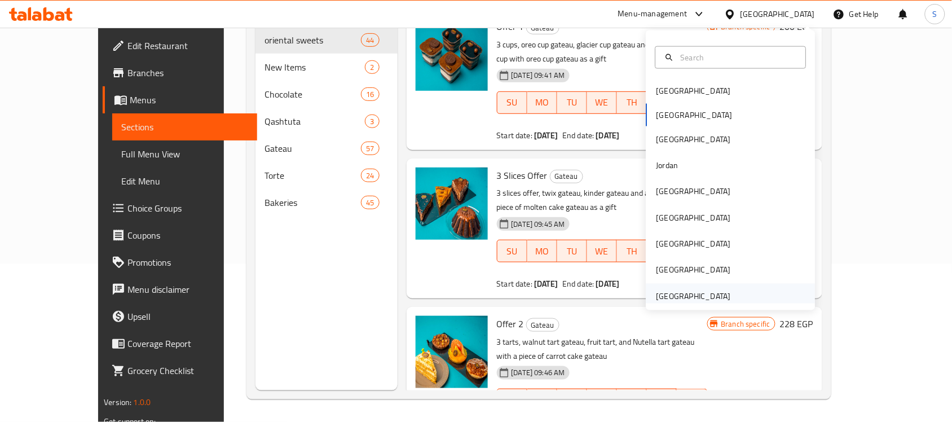
click at [723, 293] on div "United Arab Emirates" at bounding box center [693, 297] width 92 height 26
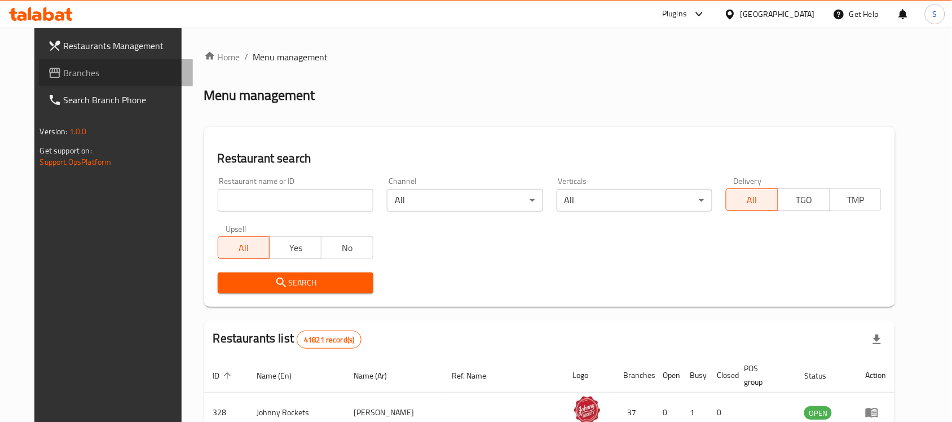
click at [64, 76] on span "Branches" at bounding box center [124, 73] width 121 height 14
